Goal: Task Accomplishment & Management: Manage account settings

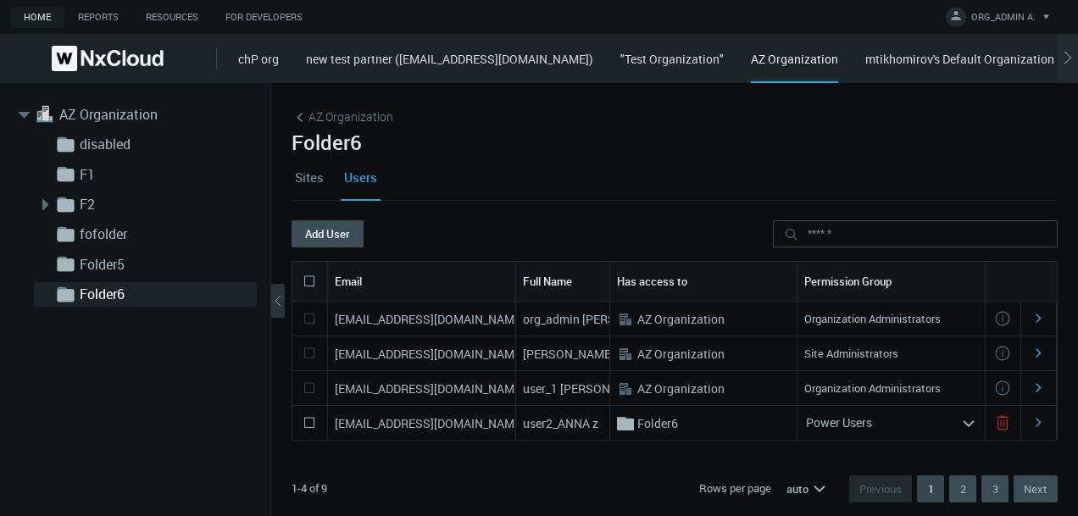
click at [497, 493] on div "1-4 of 9 Rows per page auto arrow_expand Previous 1 2 3 Next" at bounding box center [675, 489] width 766 height 54
